Goal: Information Seeking & Learning: Understand process/instructions

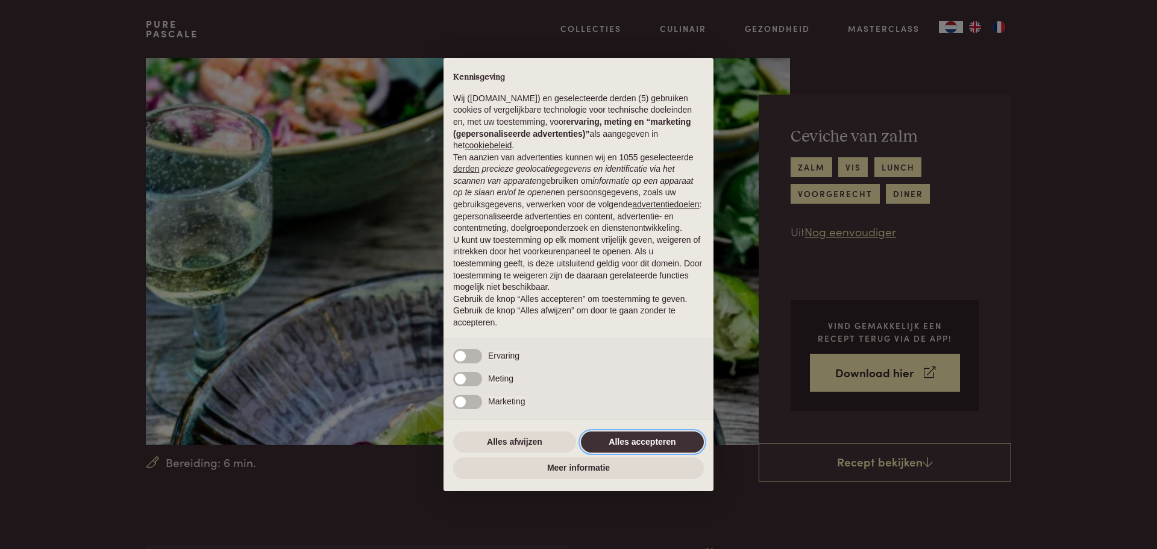
drag, startPoint x: 650, startPoint y: 438, endPoint x: 672, endPoint y: 430, distance: 23.3
click at [650, 438] on button "Alles accepteren" at bounding box center [642, 443] width 123 height 22
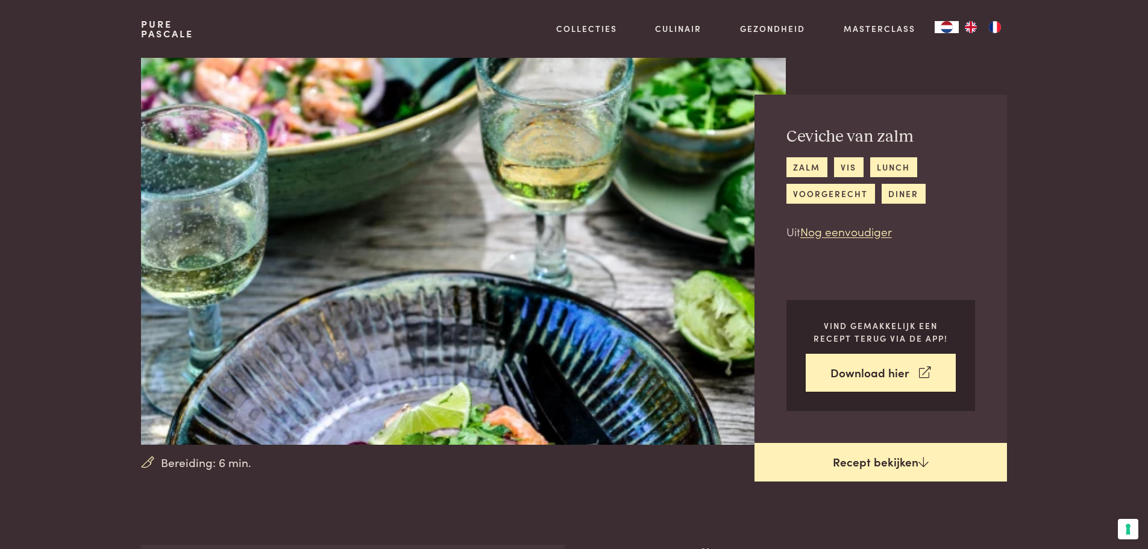
click at [890, 455] on link "Recept bekijken" at bounding box center [881, 462] width 253 height 39
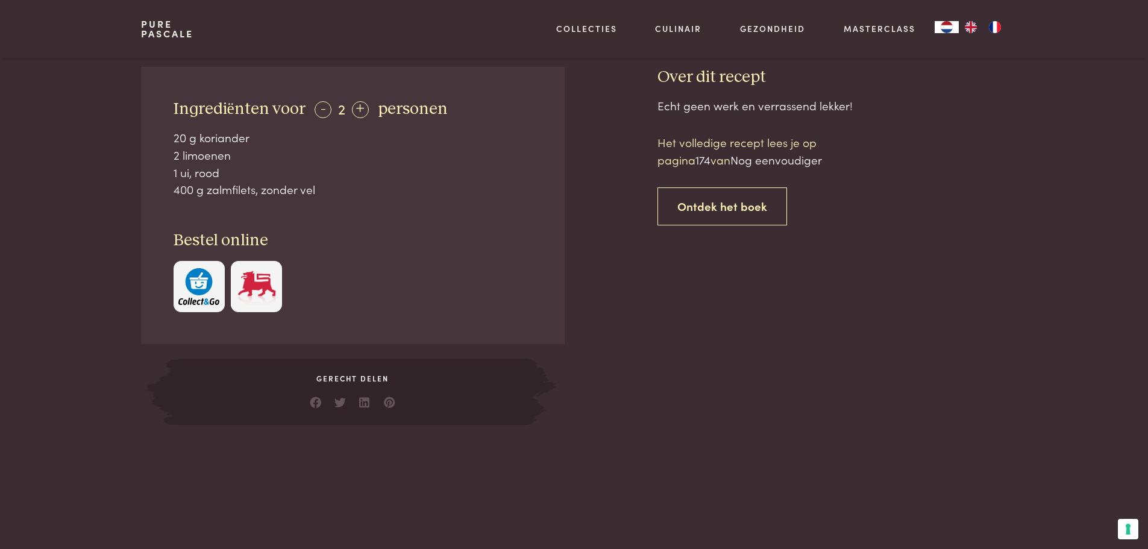
scroll to position [424, 0]
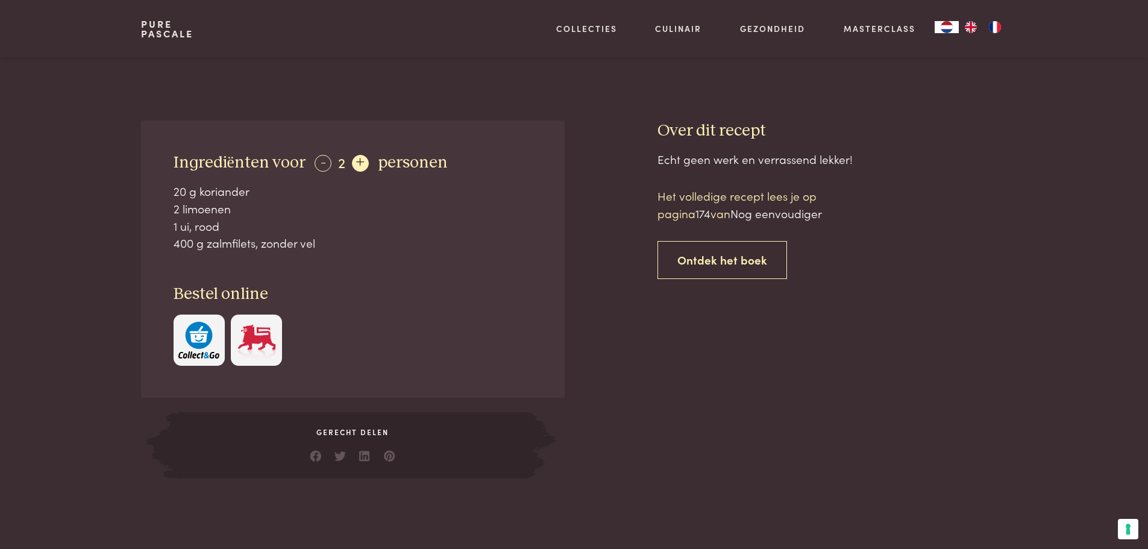
click at [362, 160] on div "+" at bounding box center [360, 163] width 17 height 17
click at [362, 160] on div "+" at bounding box center [361, 163] width 17 height 17
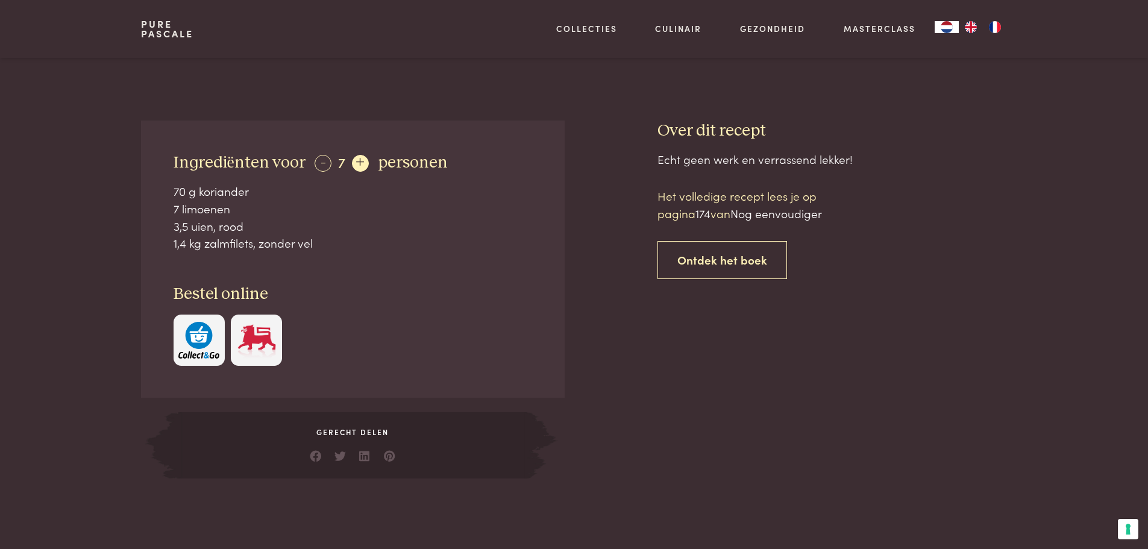
click at [362, 160] on div "+" at bounding box center [360, 163] width 17 height 17
click at [362, 160] on div "+" at bounding box center [361, 163] width 17 height 17
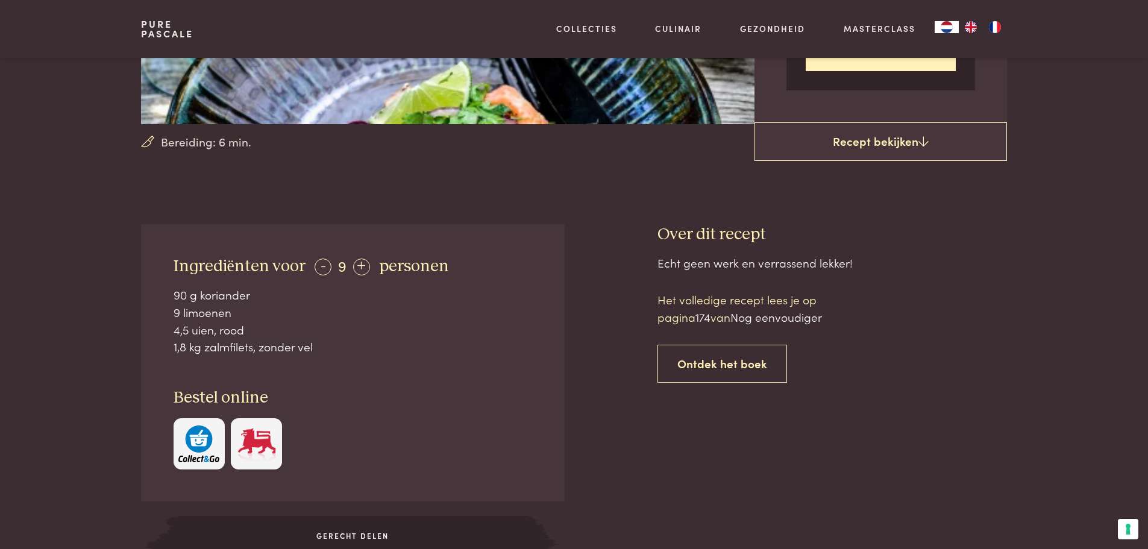
scroll to position [304, 0]
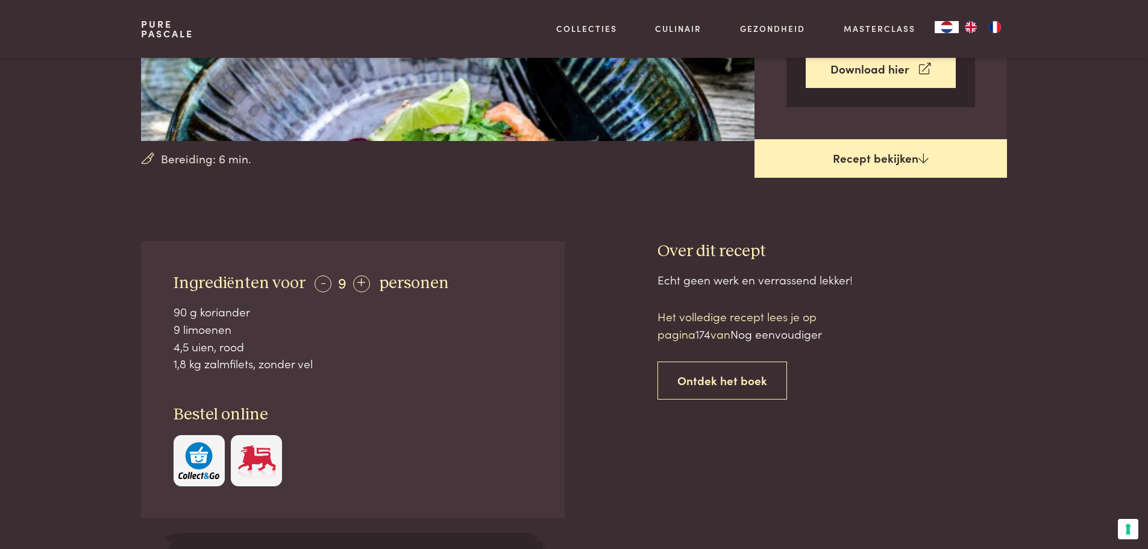
click at [918, 160] on icon at bounding box center [923, 157] width 10 height 11
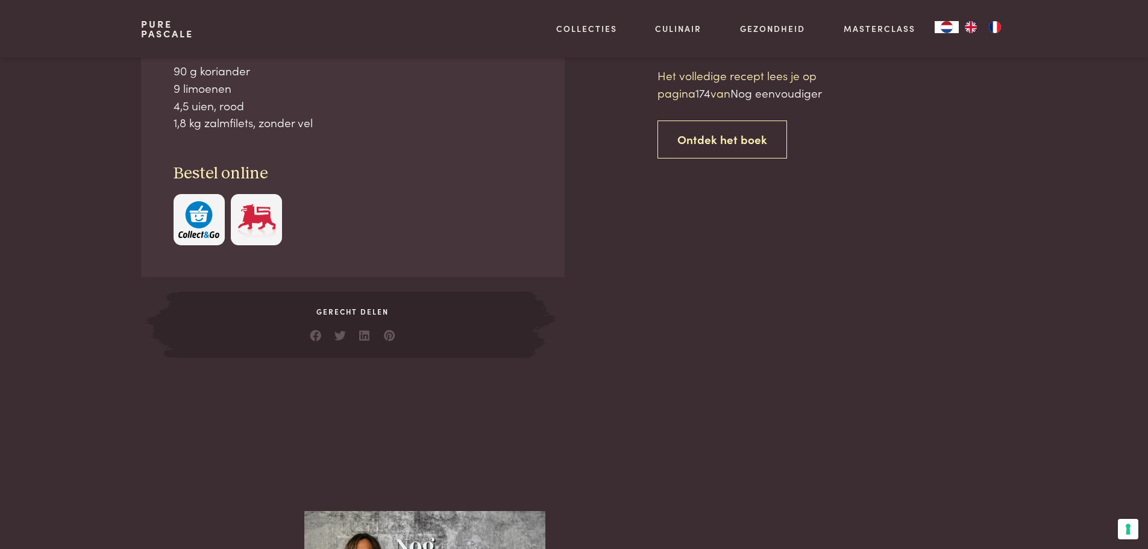
scroll to position [364, 0]
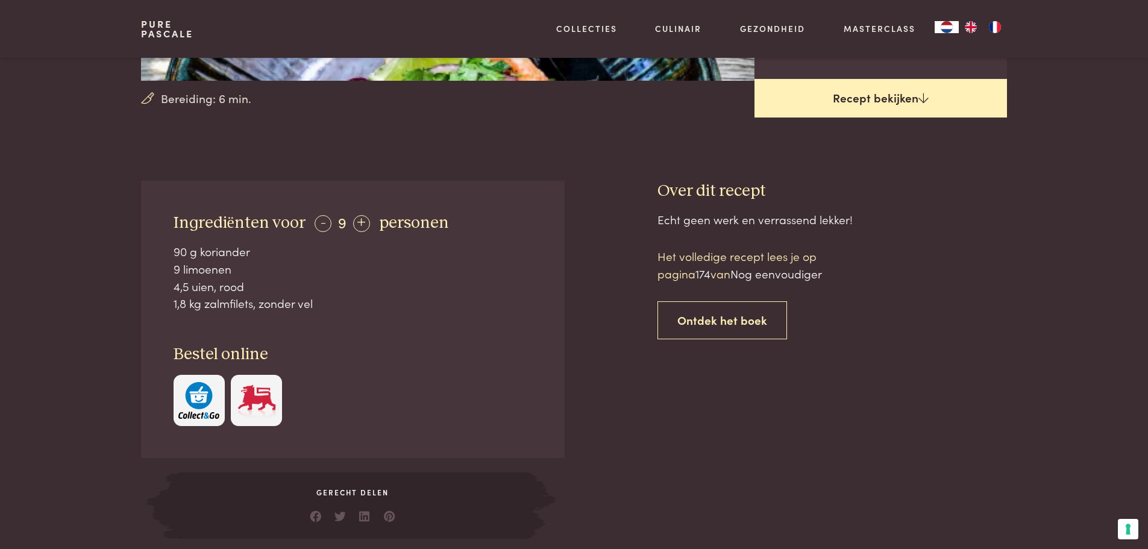
click at [922, 101] on icon at bounding box center [923, 97] width 10 height 11
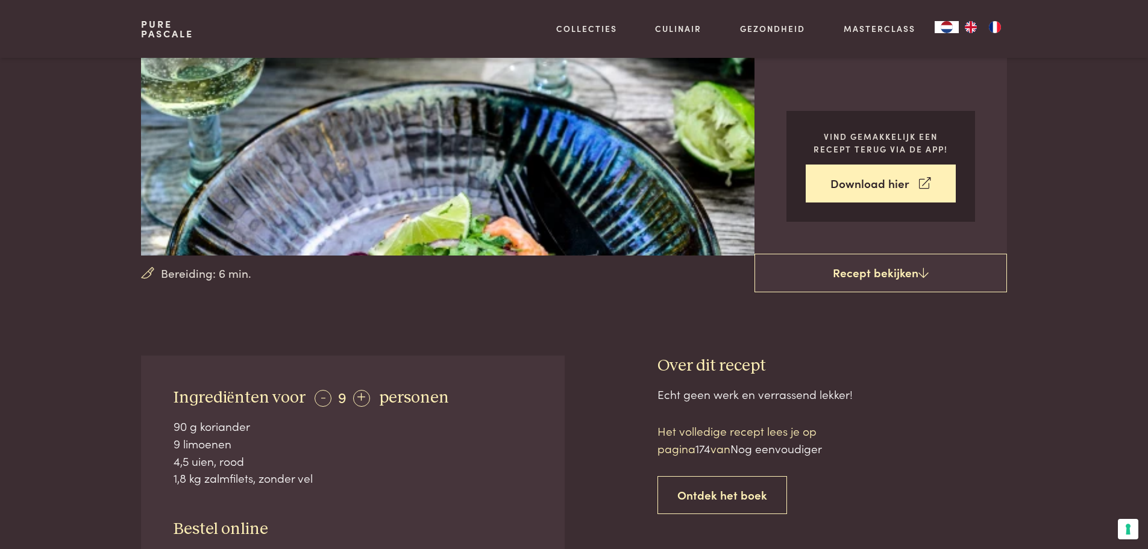
scroll to position [123, 0]
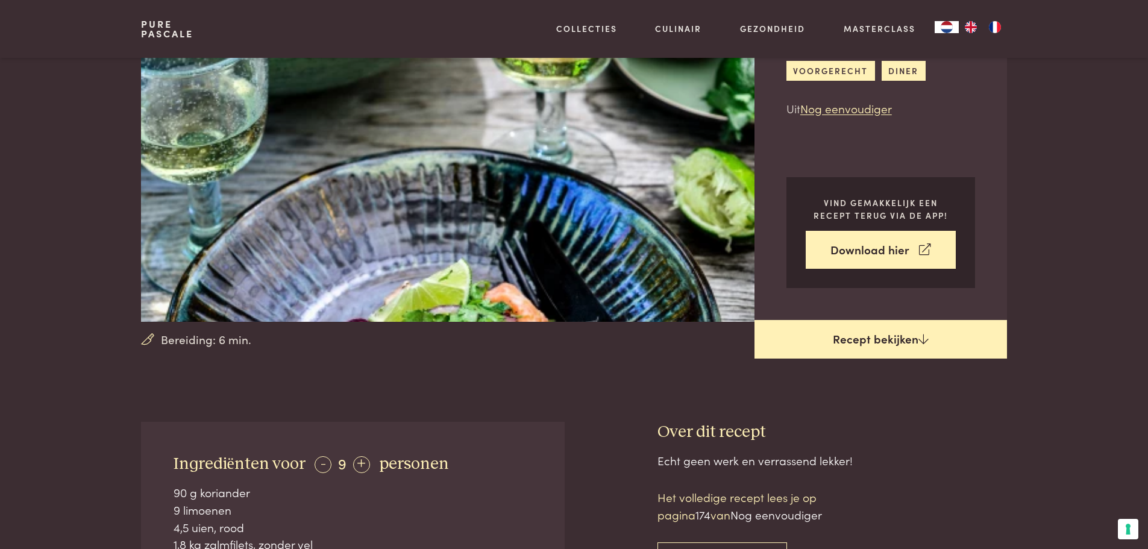
click at [924, 338] on icon at bounding box center [923, 338] width 10 height 11
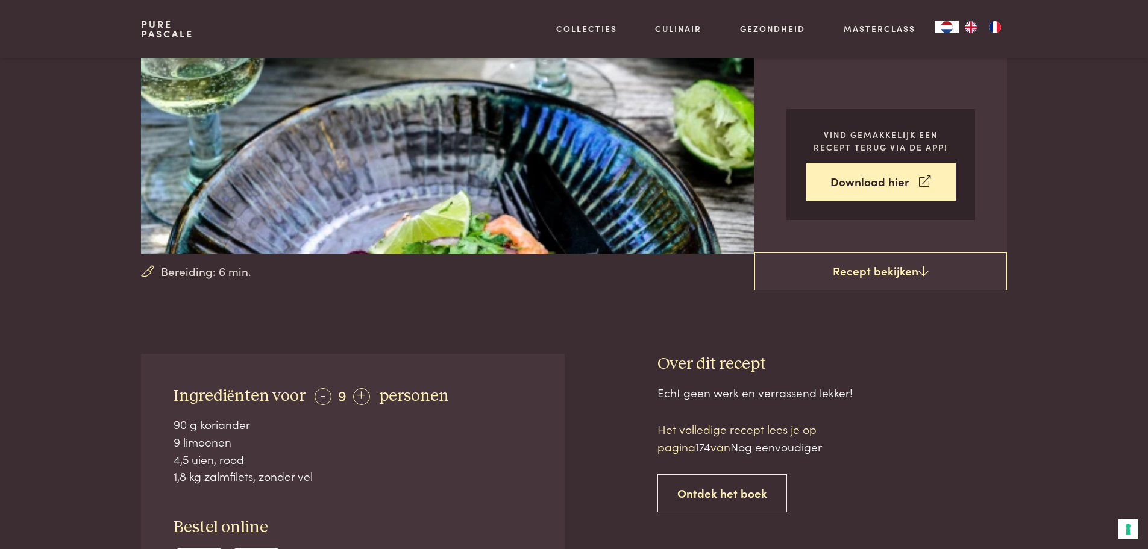
scroll to position [183, 0]
